Goal: Information Seeking & Learning: Learn about a topic

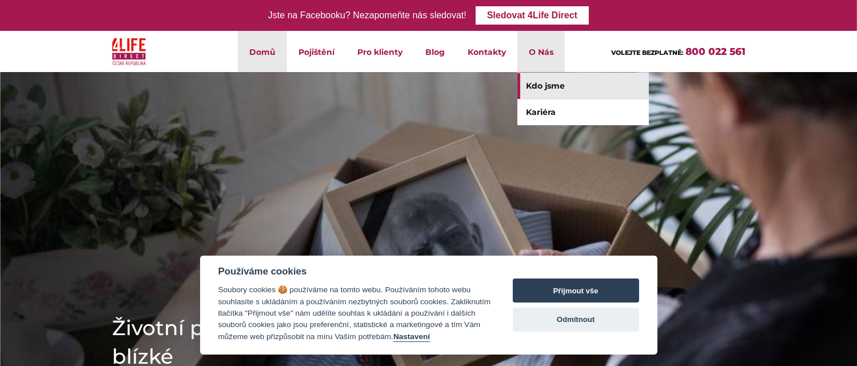
click at [534, 85] on link "Kdo jsme" at bounding box center [584, 86] width 132 height 26
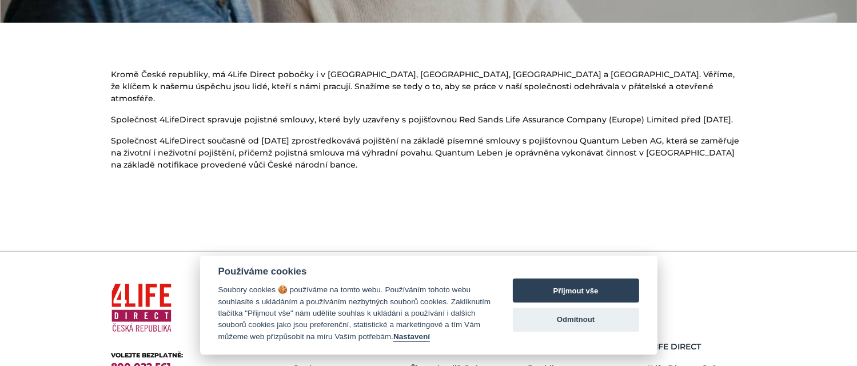
scroll to position [686, 0]
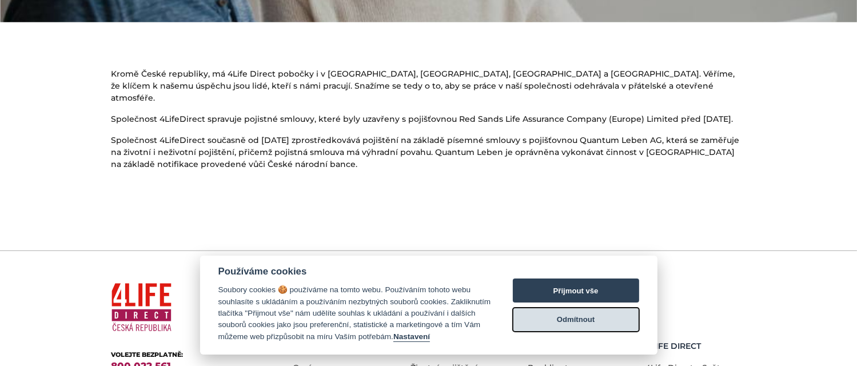
click at [591, 325] on button "Odmítnout" at bounding box center [576, 320] width 126 height 24
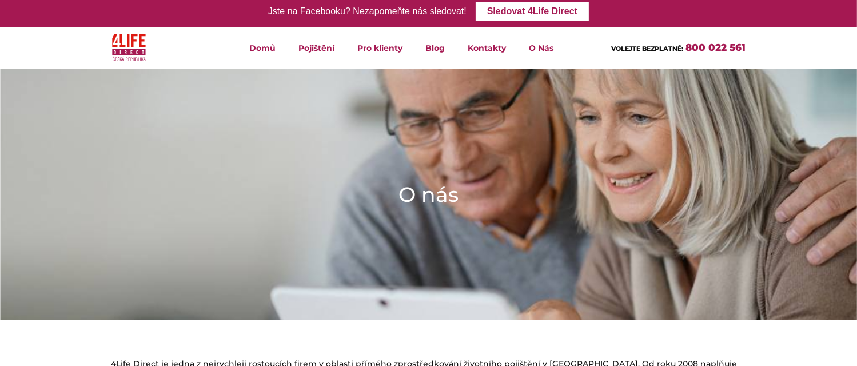
scroll to position [0, 0]
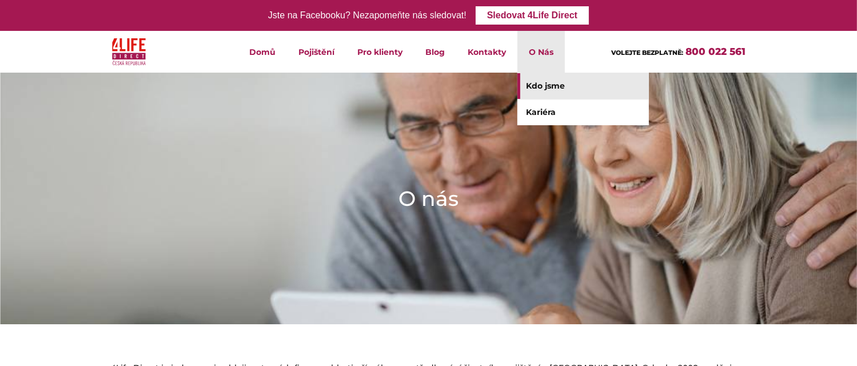
click at [540, 85] on link "Kdo jsme" at bounding box center [584, 86] width 132 height 26
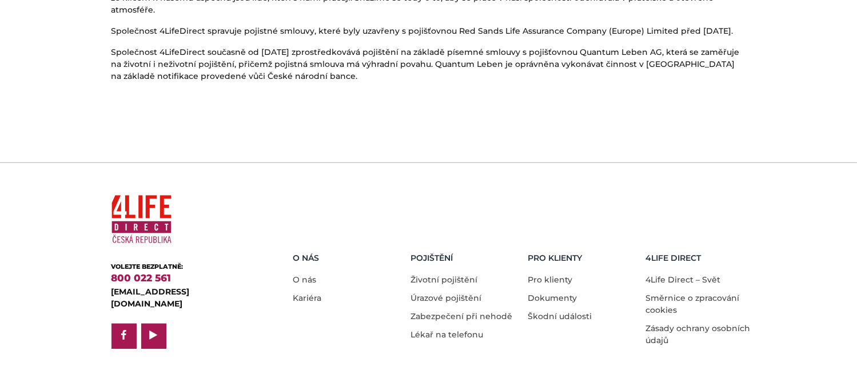
scroll to position [789, 0]
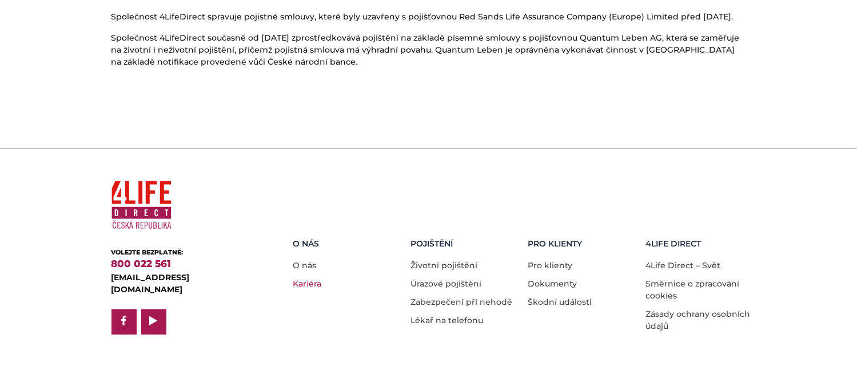
click at [307, 279] on link "Kariéra" at bounding box center [307, 284] width 29 height 10
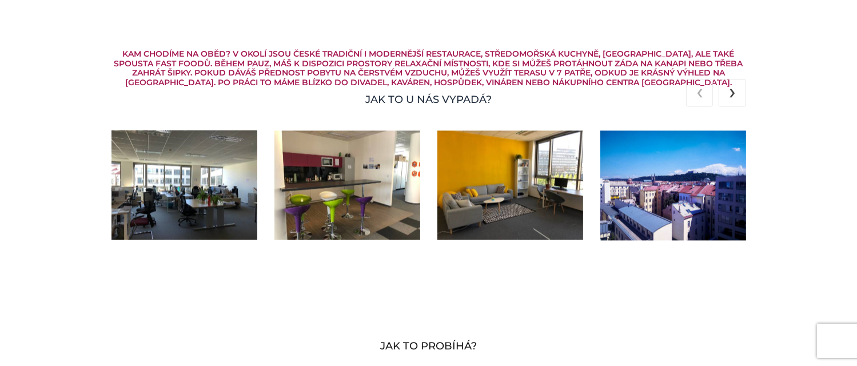
scroll to position [2279, 0]
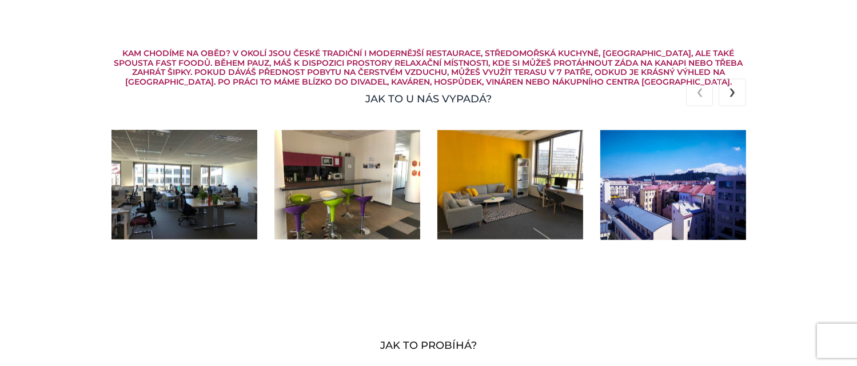
click at [342, 206] on img at bounding box center [348, 184] width 146 height 109
click at [460, 194] on img at bounding box center [511, 184] width 146 height 109
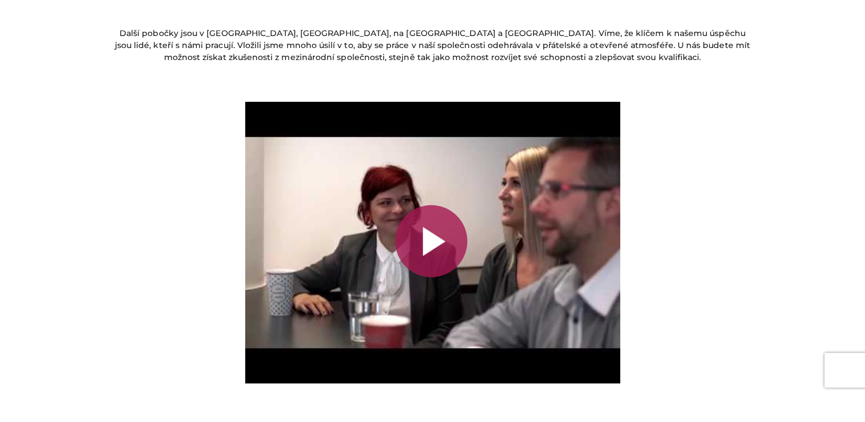
scroll to position [1920, 0]
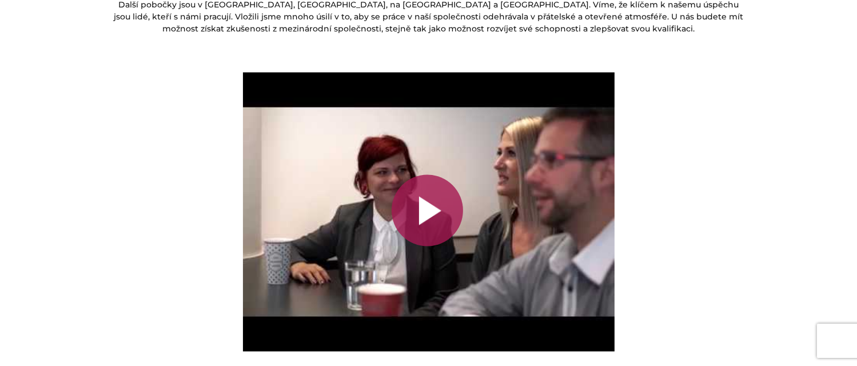
click at [428, 204] on div at bounding box center [428, 211] width 72 height 72
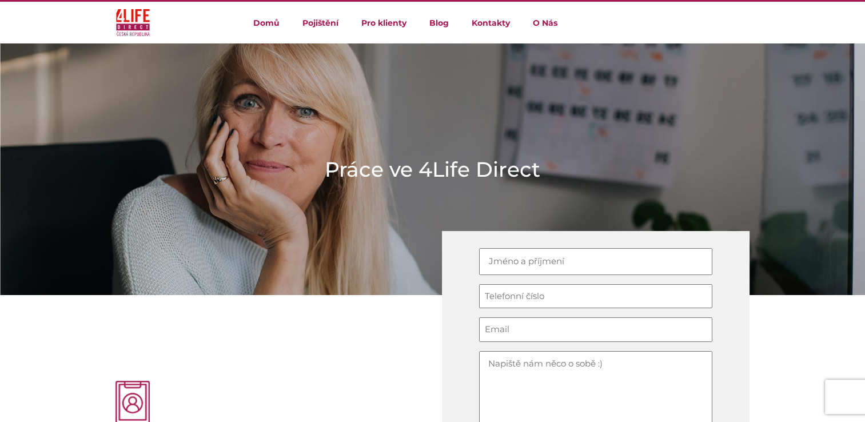
scroll to position [27, 0]
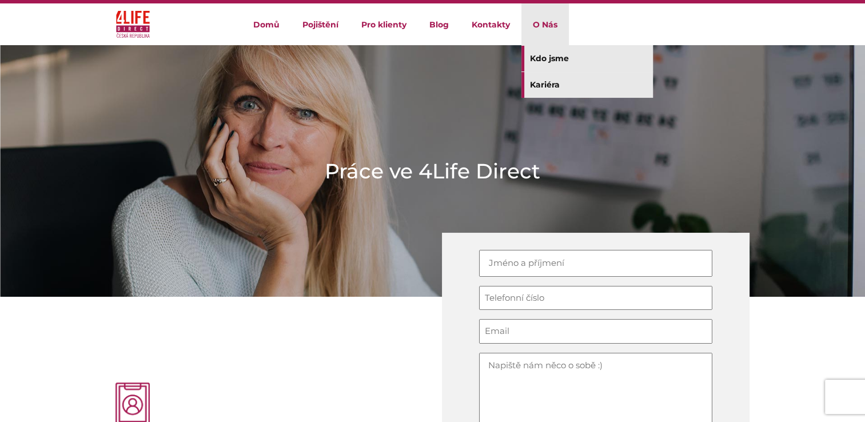
click at [549, 58] on link "Kdo jsme" at bounding box center [588, 59] width 132 height 26
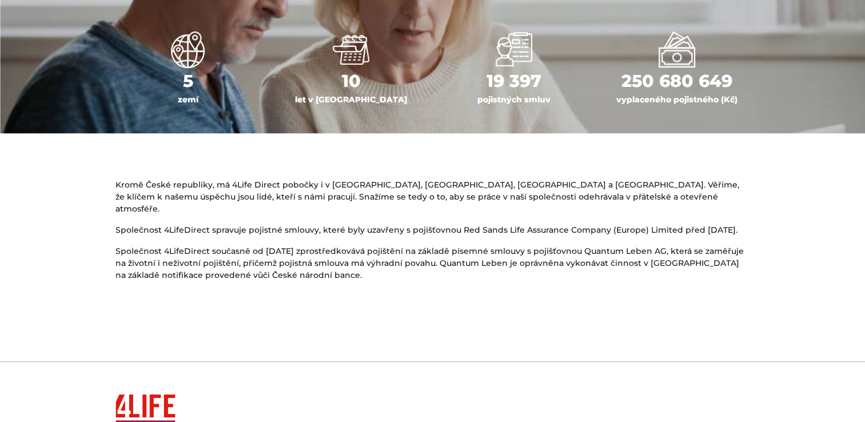
scroll to position [732, 0]
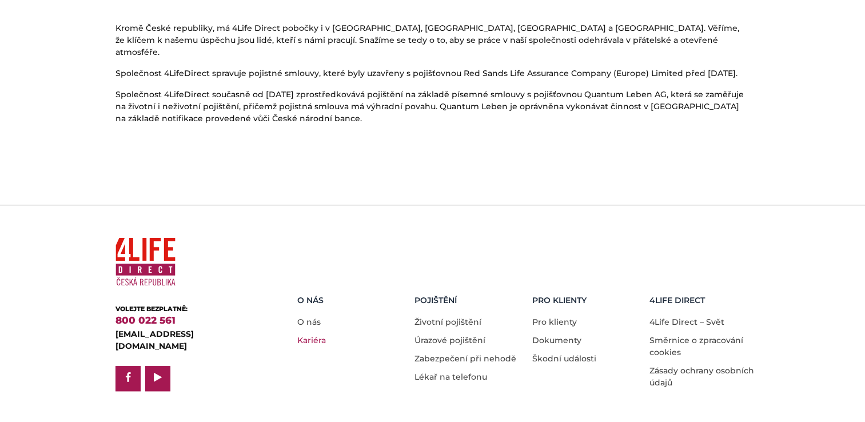
click at [318, 335] on link "Kariéra" at bounding box center [311, 340] width 29 height 10
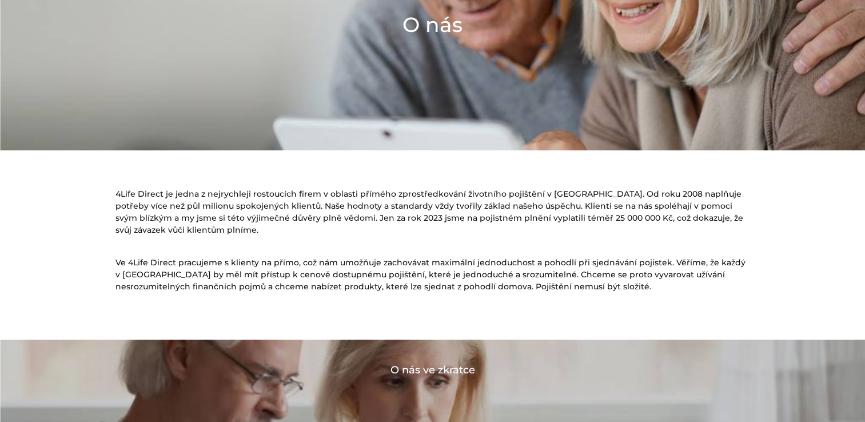
scroll to position [0, 0]
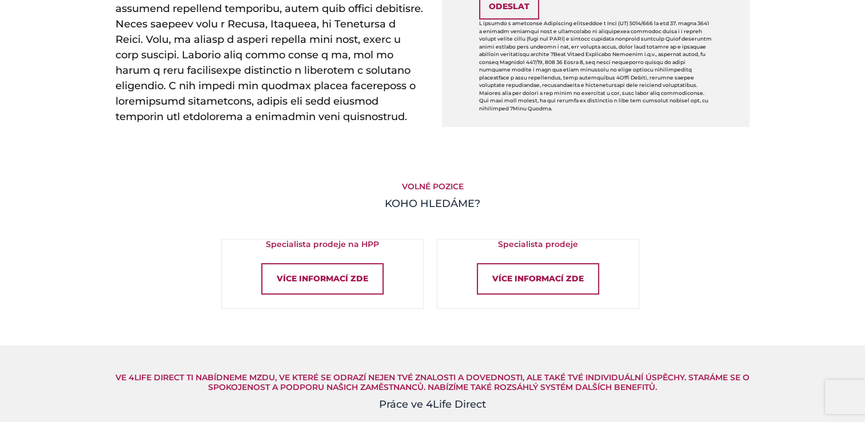
scroll to position [634, 0]
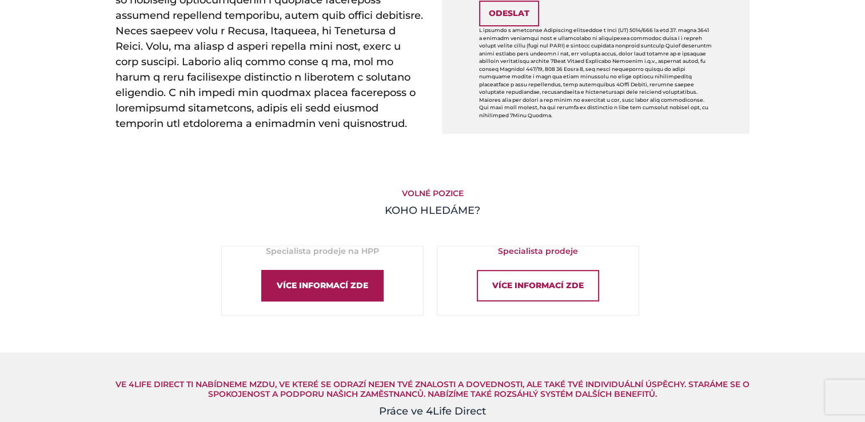
click at [351, 285] on div "Více informací zde" at bounding box center [322, 285] width 122 height 31
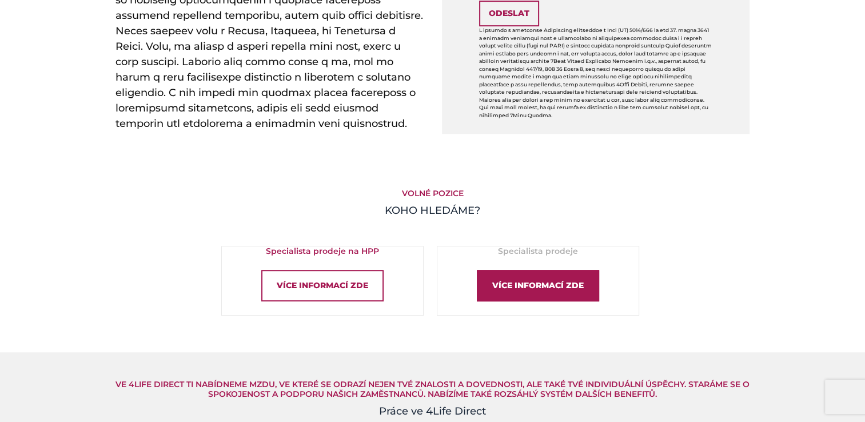
click at [533, 289] on div "Více informací zde" at bounding box center [538, 285] width 122 height 31
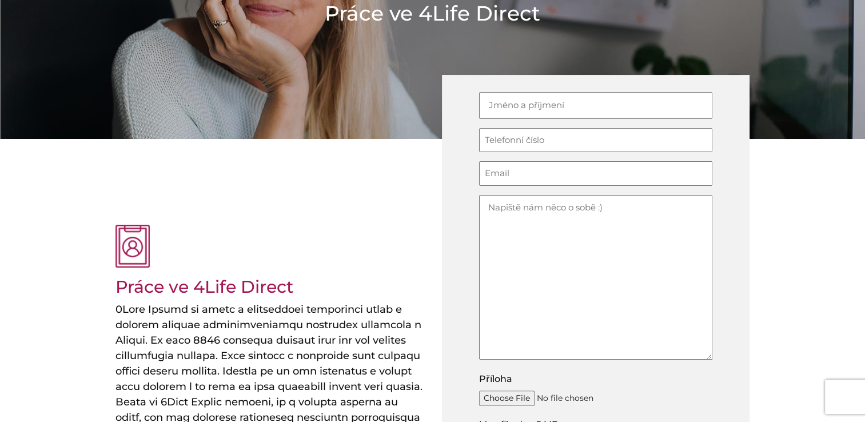
scroll to position [0, 0]
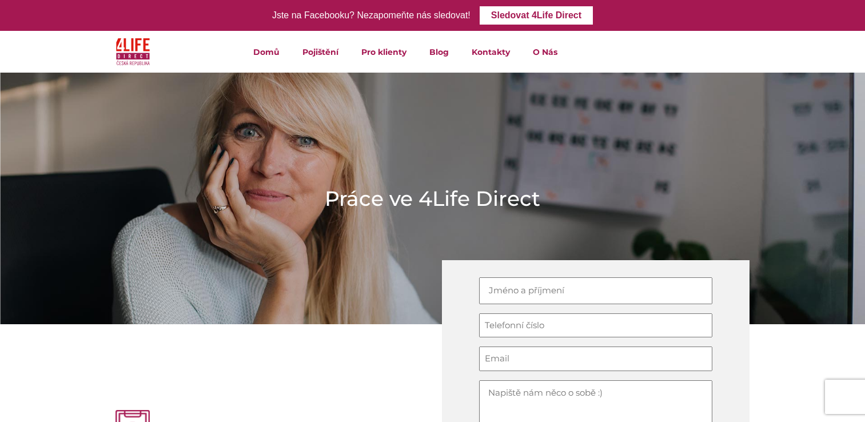
scroll to position [27, 0]
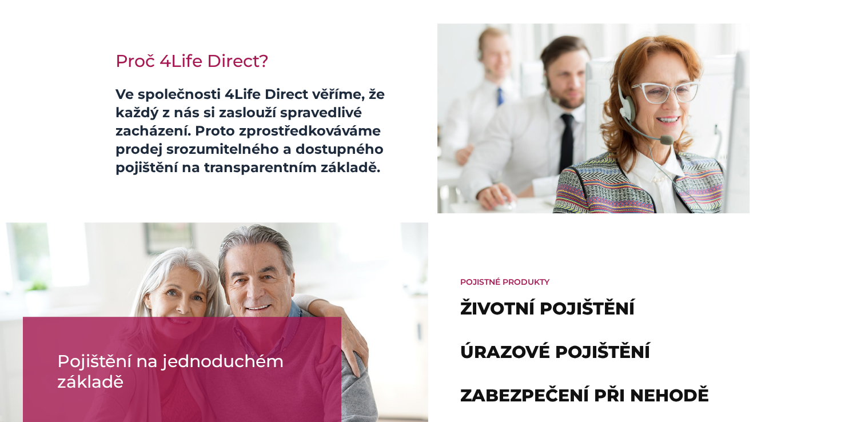
scroll to position [558, 0]
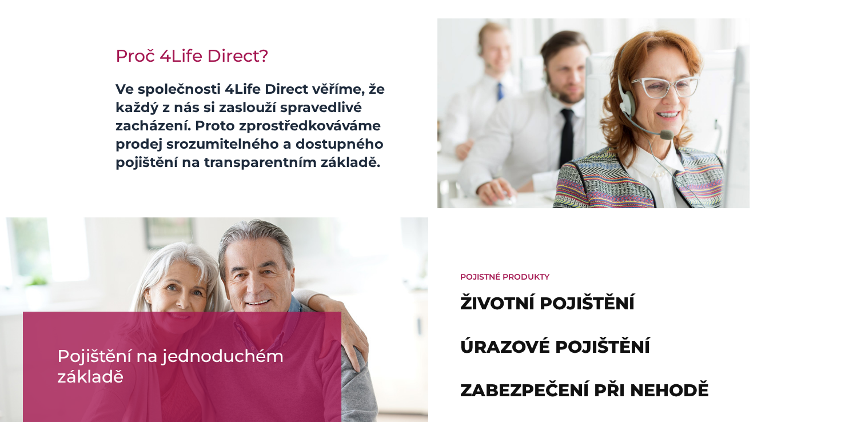
click at [643, 132] on img at bounding box center [596, 114] width 326 height 200
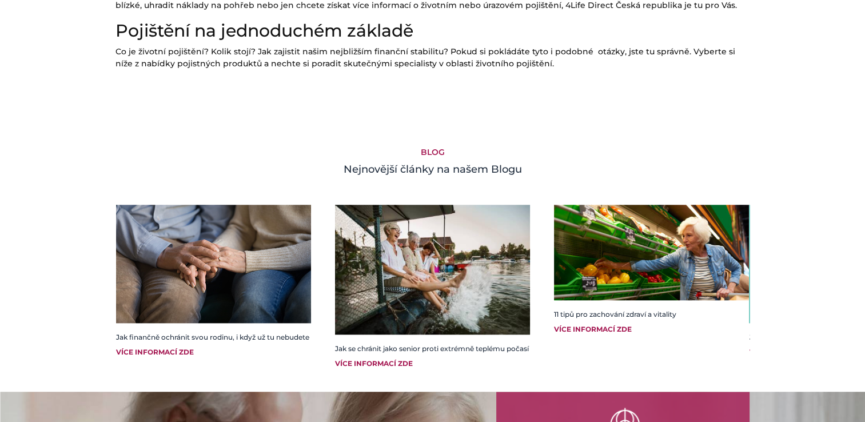
scroll to position [1063, 0]
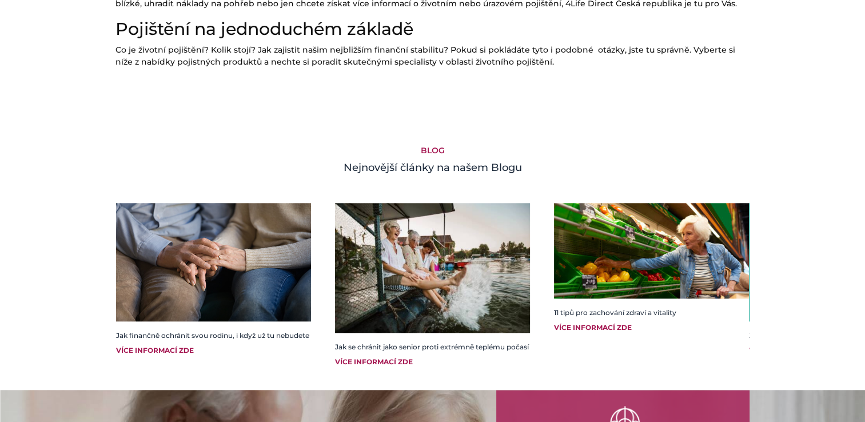
click at [168, 356] on div "Více informací zde" at bounding box center [213, 351] width 195 height 10
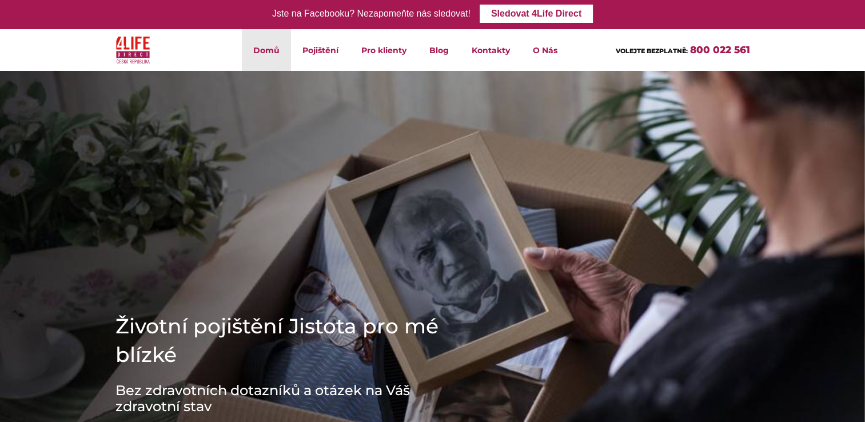
scroll to position [0, 0]
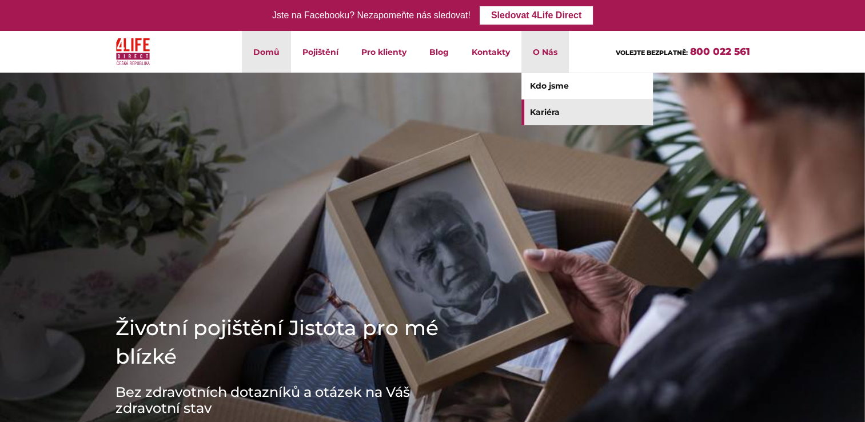
click at [539, 106] on link "Kariéra" at bounding box center [588, 113] width 132 height 26
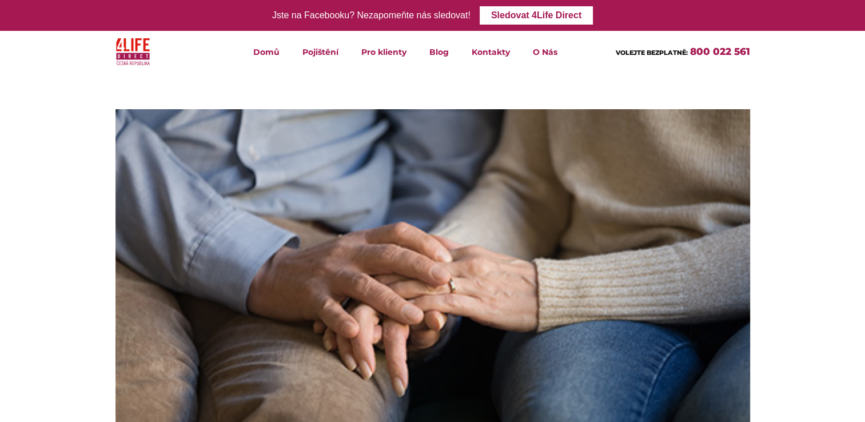
click at [396, 285] on img at bounding box center [433, 302] width 635 height 386
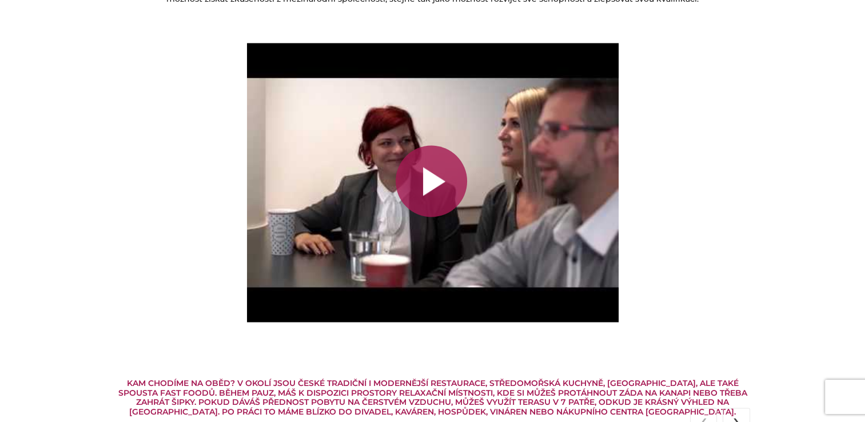
scroll to position [1956, 0]
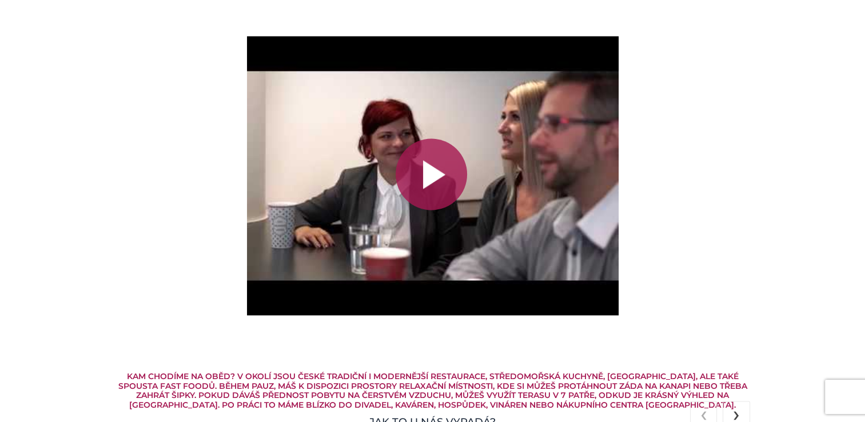
click at [430, 173] on div at bounding box center [432, 174] width 72 height 72
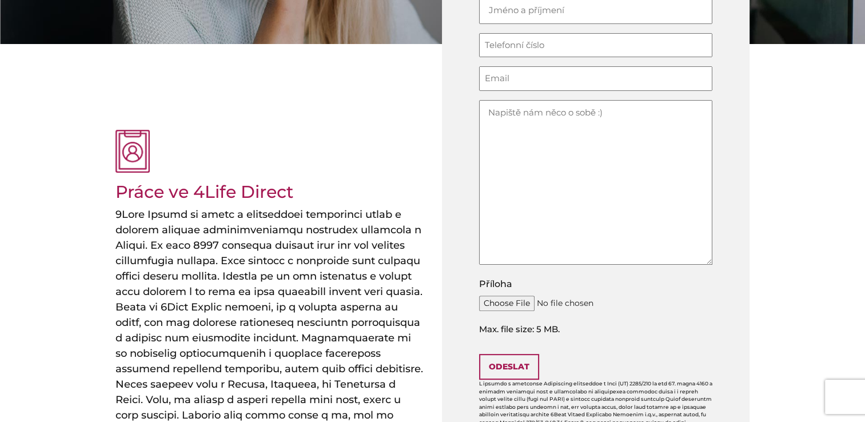
scroll to position [0, 0]
